Goal: Information Seeking & Learning: Learn about a topic

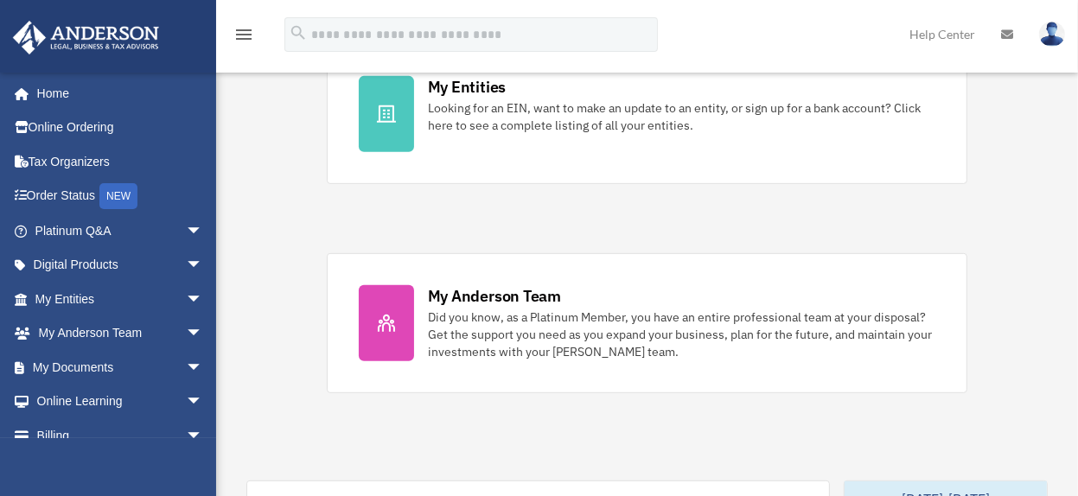
scroll to position [604, 0]
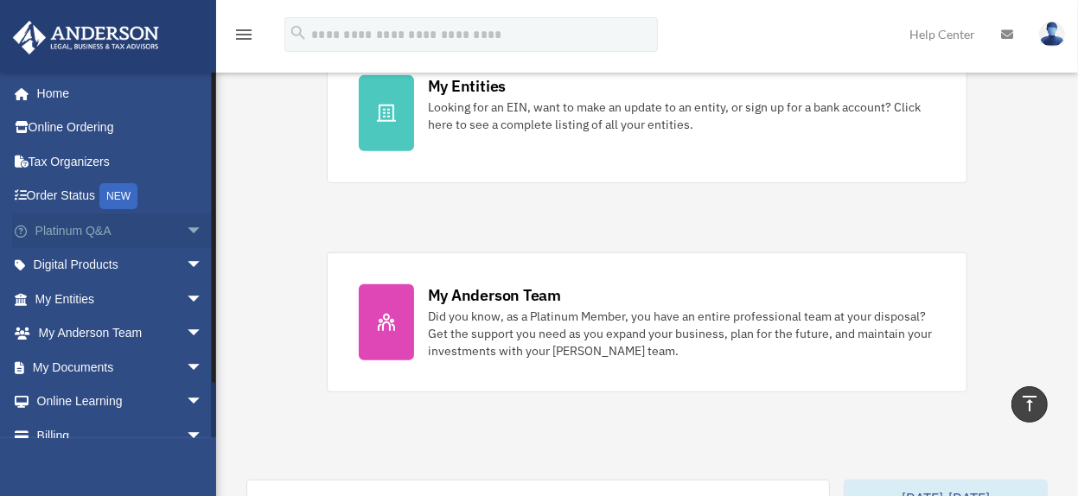
click at [80, 225] on link "Platinum Q&A arrow_drop_down" at bounding box center [120, 231] width 217 height 35
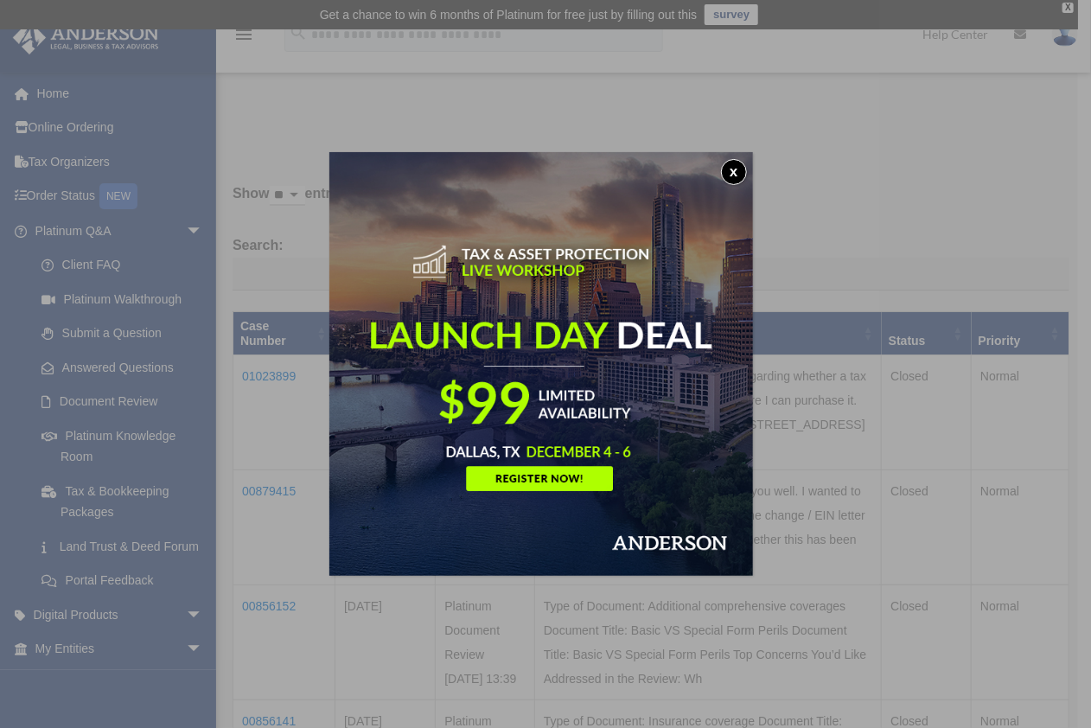
click at [731, 168] on button "x" at bounding box center [734, 172] width 26 height 26
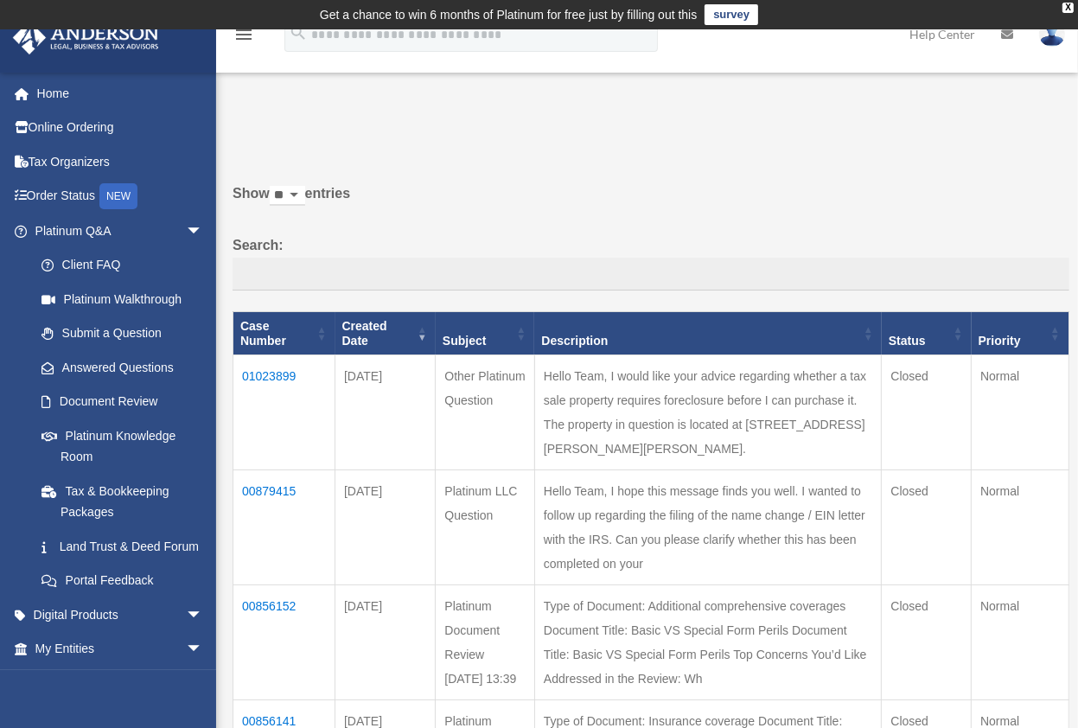
click at [259, 373] on td "01023899" at bounding box center [284, 412] width 102 height 115
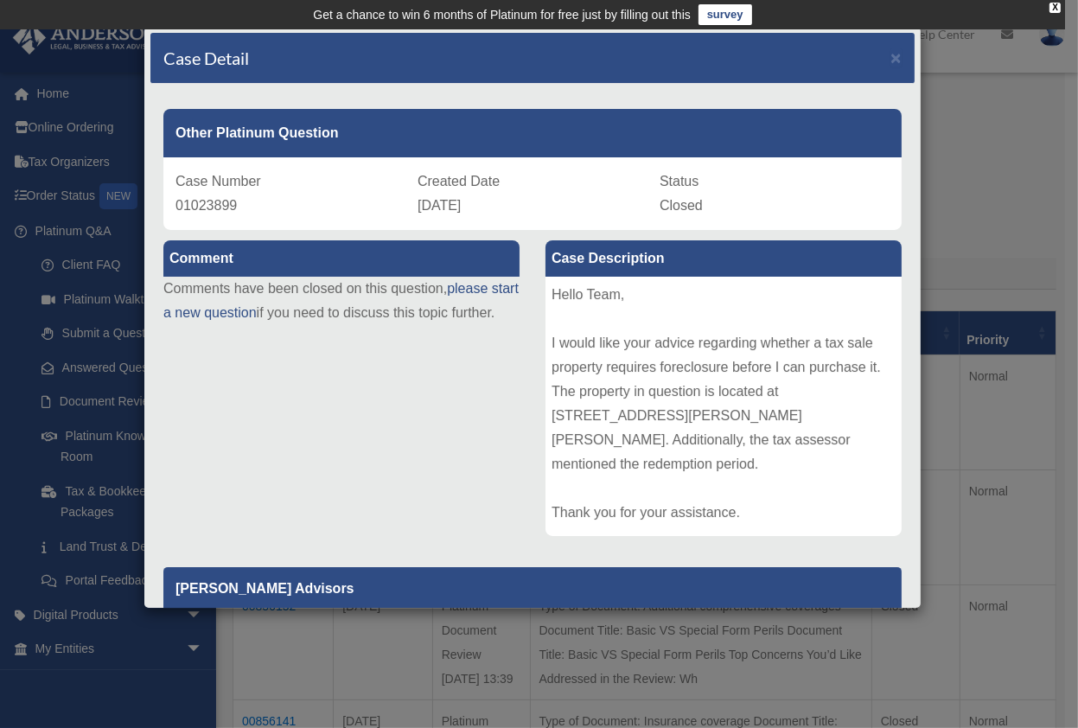
click at [876, 56] on div "Case Detail ×" at bounding box center [532, 58] width 764 height 51
click at [891, 56] on span "×" at bounding box center [896, 58] width 11 height 20
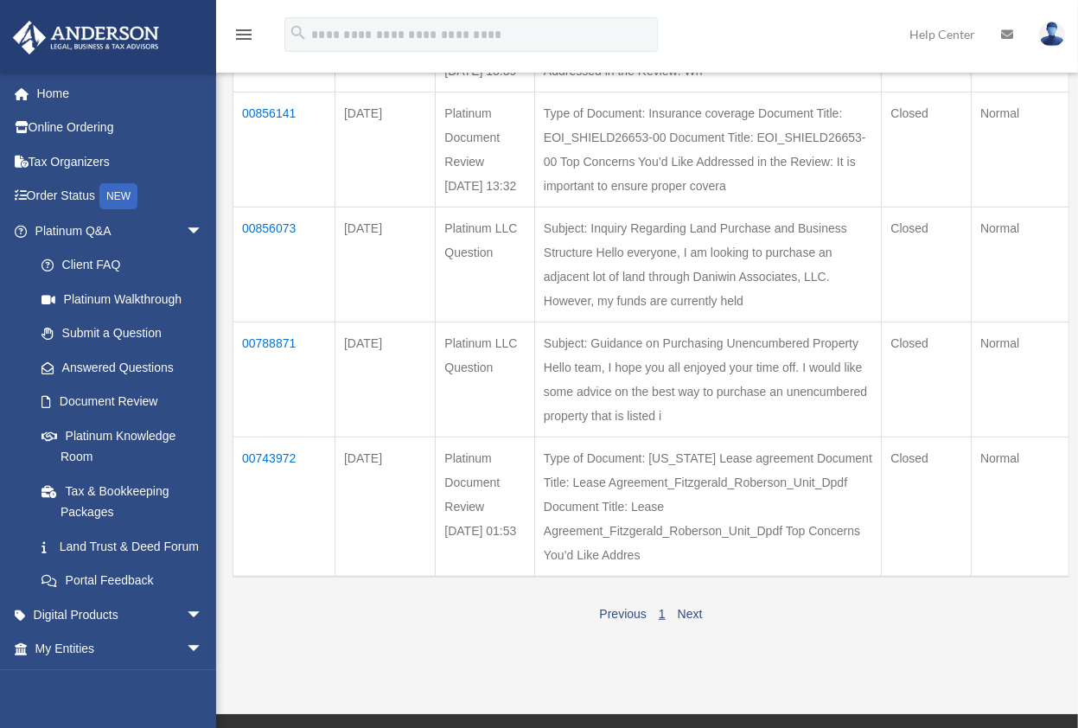
scroll to position [606, 0]
click at [681, 495] on link "Next" at bounding box center [690, 616] width 25 height 14
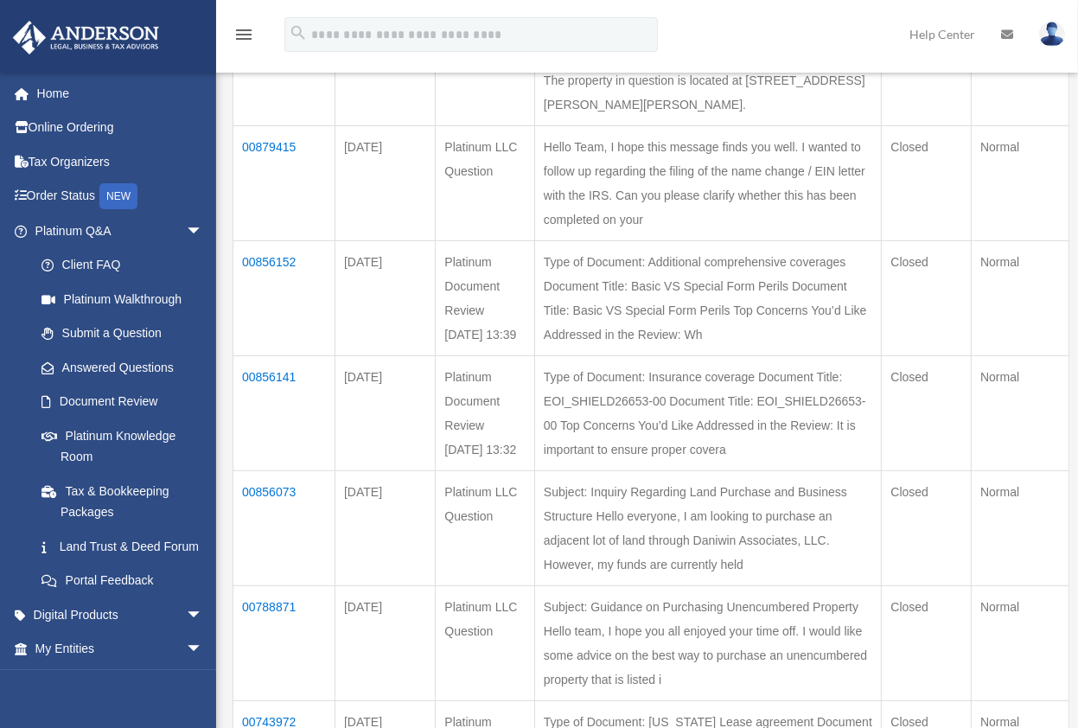
scroll to position [345, 0]
click at [1057, 38] on img at bounding box center [1052, 34] width 26 height 25
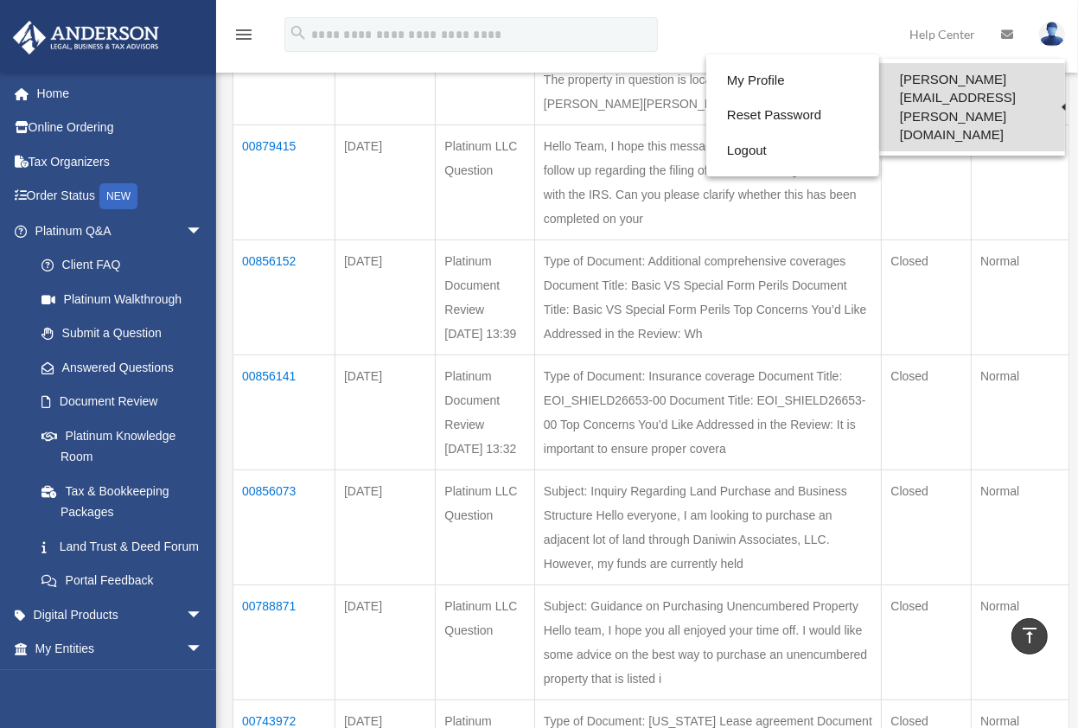
click at [1003, 86] on link "[PERSON_NAME][EMAIL_ADDRESS][PERSON_NAME][DOMAIN_NAME]" at bounding box center [972, 107] width 186 height 88
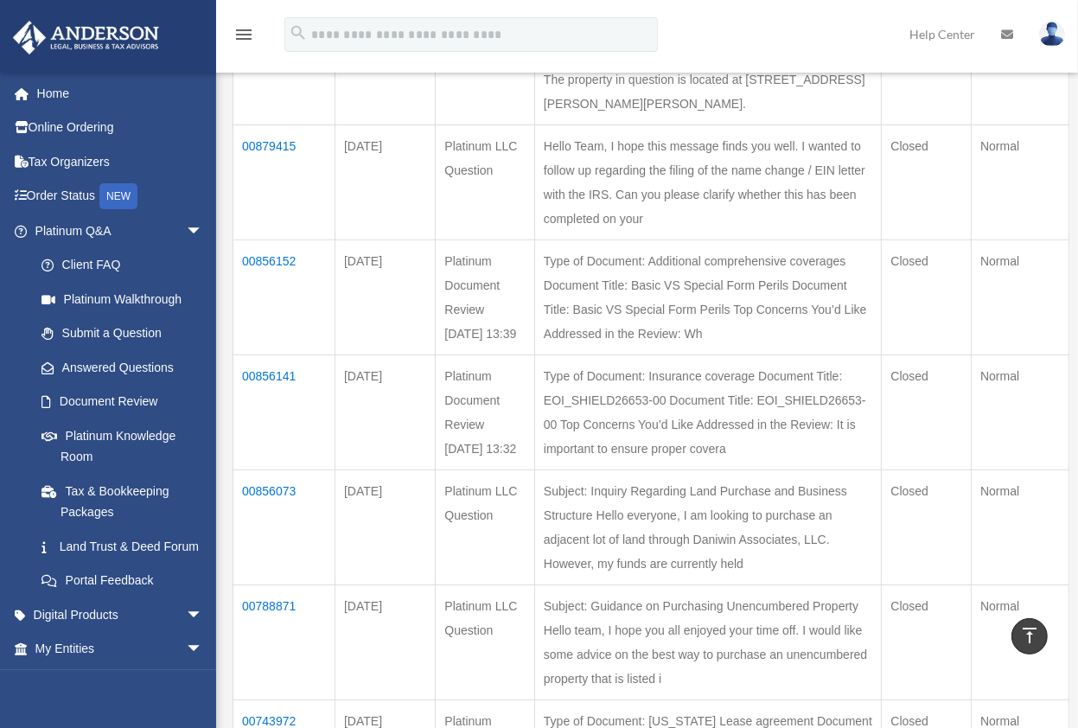
click at [1053, 44] on img at bounding box center [1052, 34] width 26 height 25
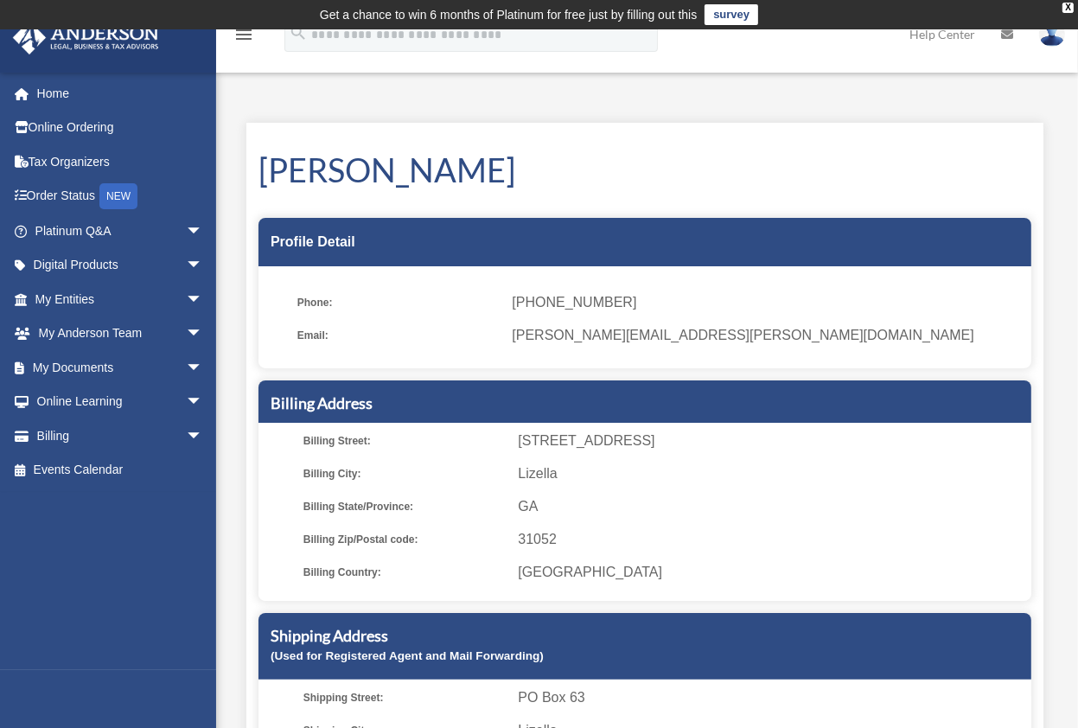
click at [1067, 11] on div "X" at bounding box center [1068, 8] width 11 height 10
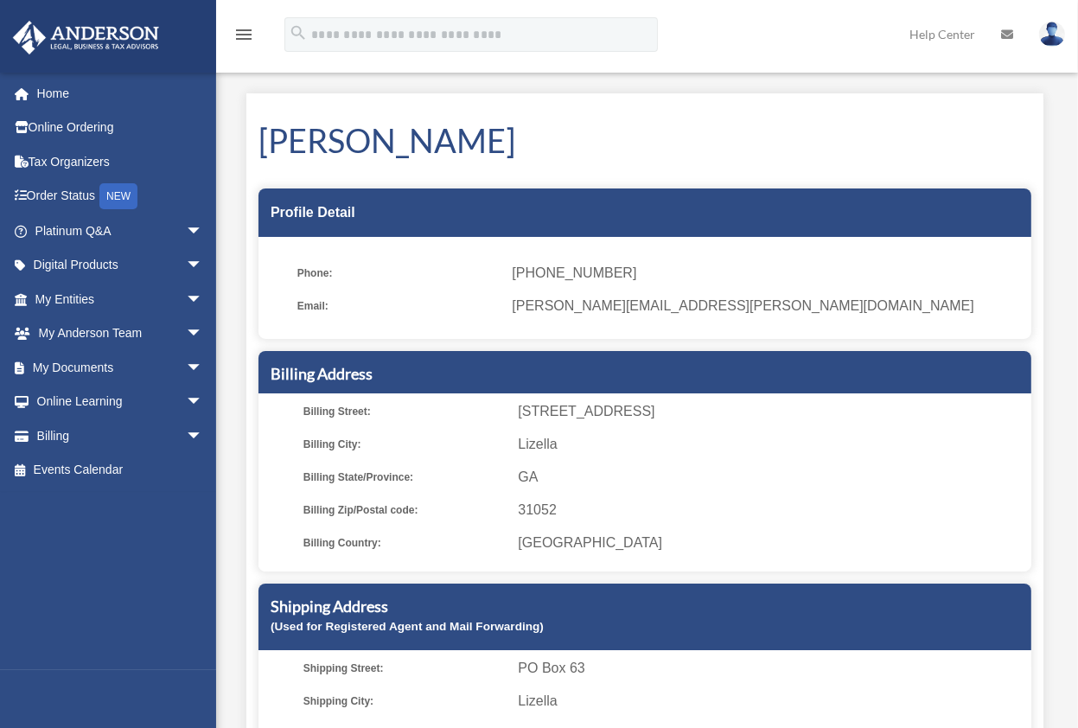
click at [1057, 39] on img at bounding box center [1052, 34] width 26 height 25
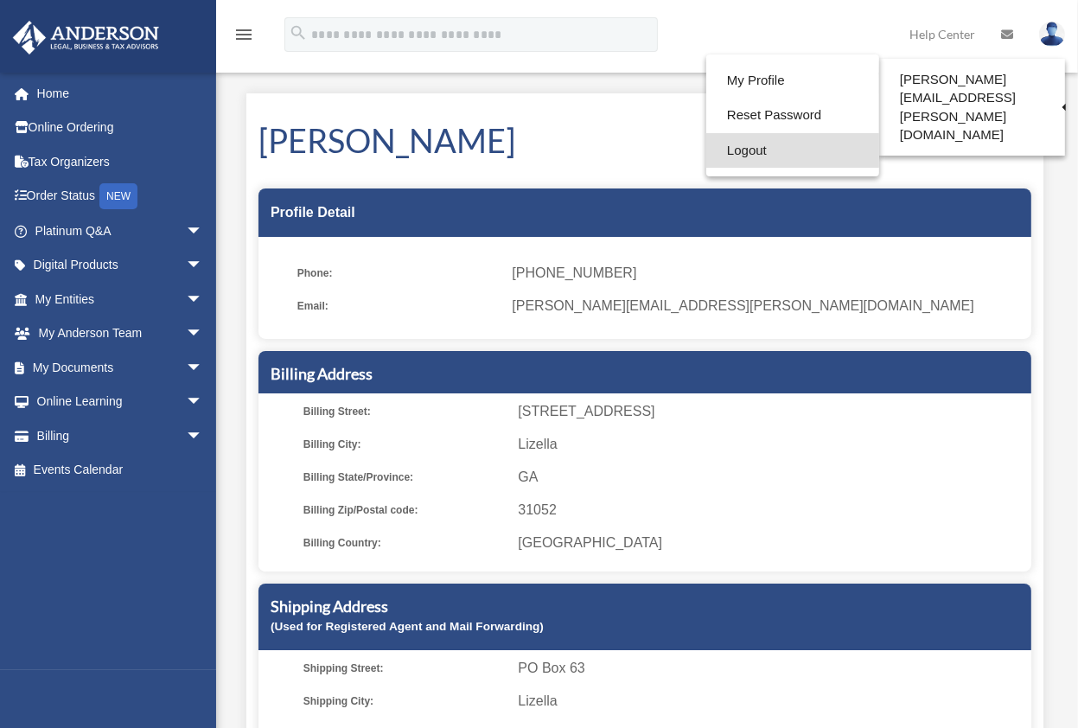
click at [706, 146] on link "Logout" at bounding box center [792, 150] width 173 height 35
